Goal: Information Seeking & Learning: Learn about a topic

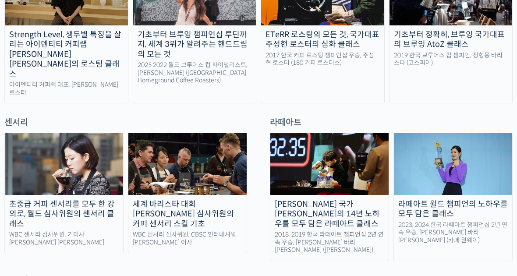
scroll to position [532, 0]
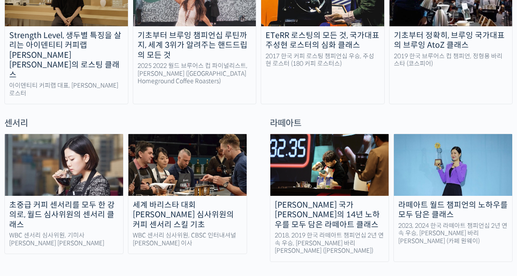
click at [462, 200] on div "라떼아트 월드 챔피언의 노하우를 모두 담은 클래스" at bounding box center [453, 210] width 118 height 20
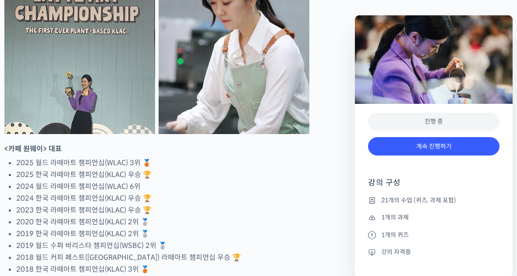
scroll to position [477, 0]
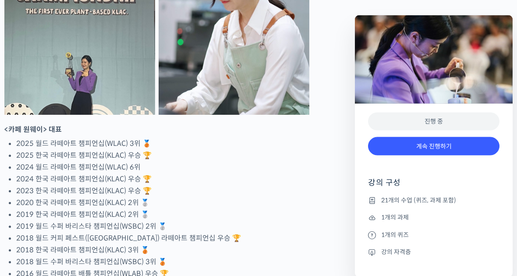
click at [477, 145] on link "계속 진행하기" at bounding box center [433, 146] width 131 height 19
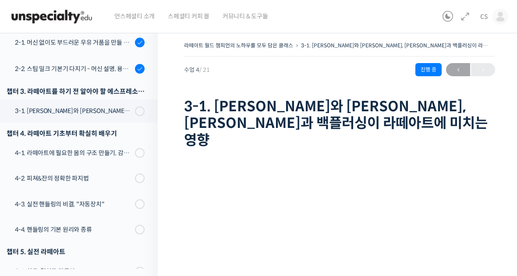
scroll to position [155, 0]
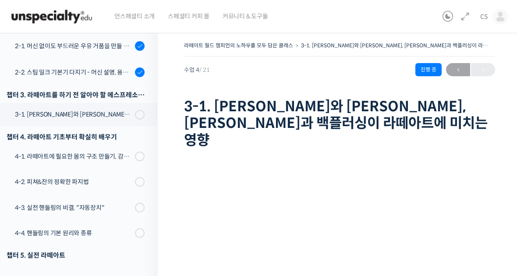
click at [136, 114] on div at bounding box center [140, 115] width 10 height 10
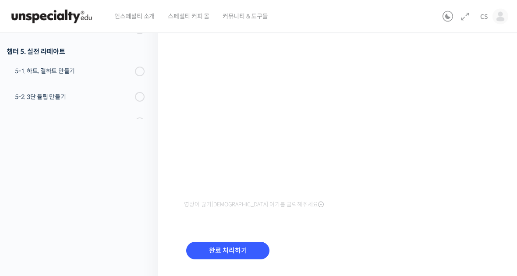
scroll to position [157, 0]
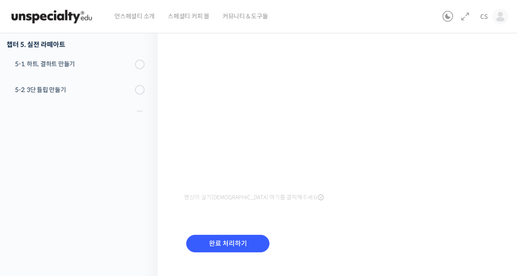
click at [237, 235] on input "완료 처리하기" at bounding box center [227, 244] width 83 height 18
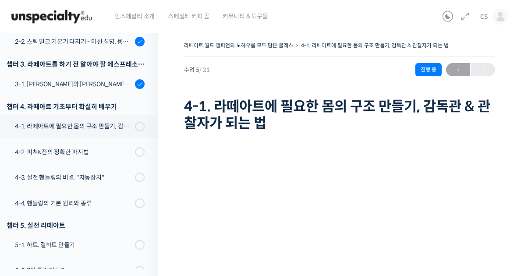
scroll to position [187, 0]
click at [138, 128] on span at bounding box center [137, 126] width 5 height 10
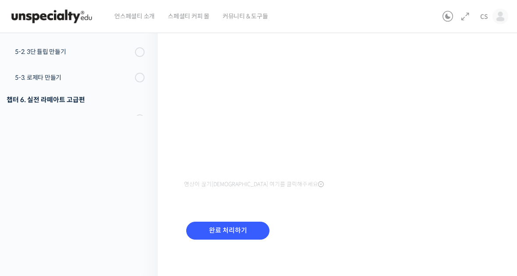
scroll to position [157, 0]
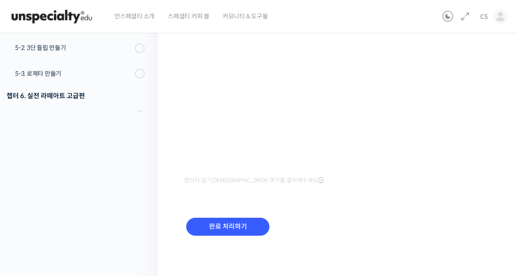
click at [245, 223] on input "완료 처리하기" at bounding box center [227, 227] width 83 height 18
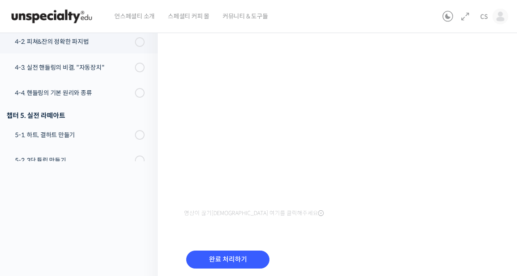
scroll to position [108, 0]
click at [240, 258] on input "완료 처리하기" at bounding box center [227, 260] width 83 height 18
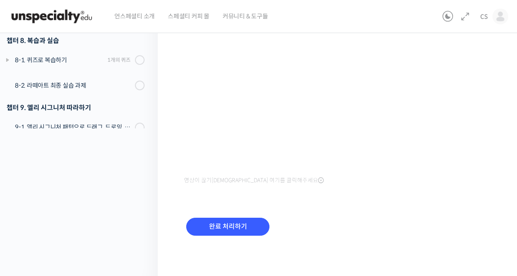
scroll to position [141, 0]
click at [232, 230] on input "완료 처리하기" at bounding box center [227, 227] width 83 height 18
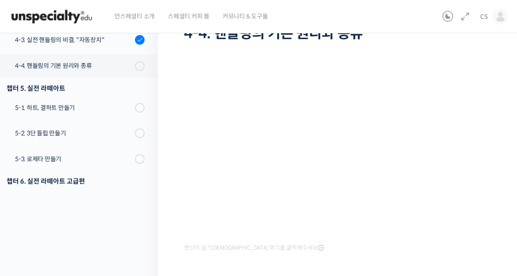
scroll to position [141, 0]
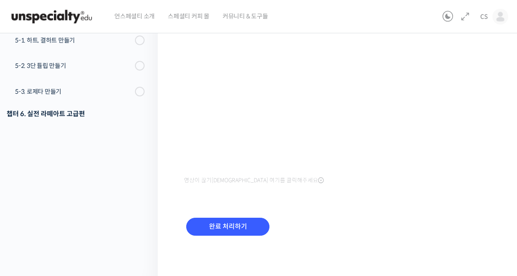
click at [238, 226] on input "완료 처리하기" at bounding box center [227, 227] width 83 height 18
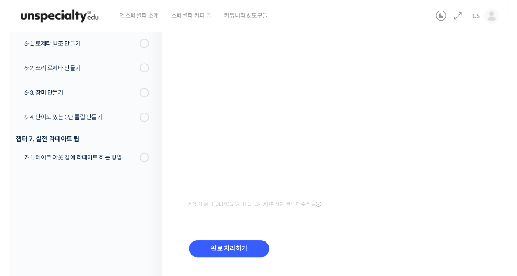
scroll to position [109, 0]
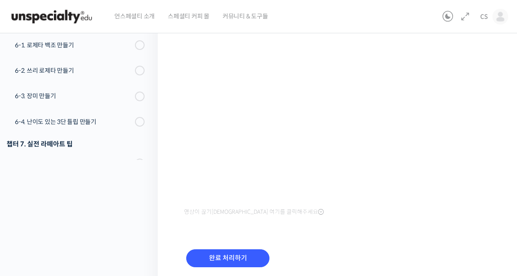
click at [248, 254] on input "완료 처리하기" at bounding box center [227, 258] width 83 height 18
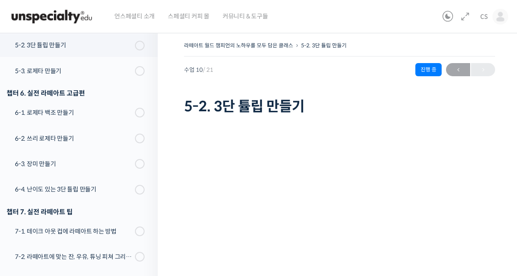
scroll to position [415, 0]
